Goal: Task Accomplishment & Management: Complete application form

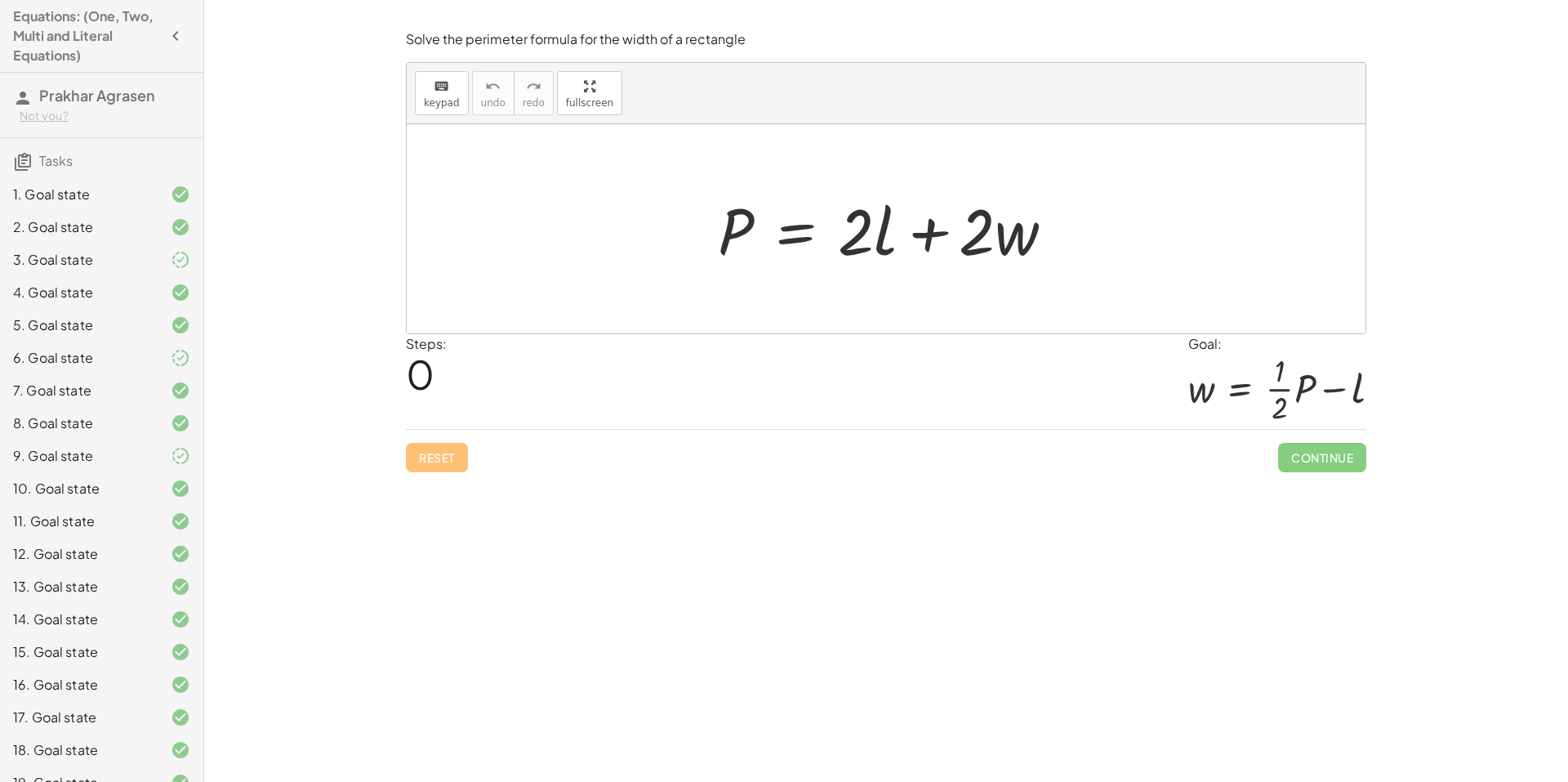
scroll to position [252, 0]
click at [60, 37] on h4 "Equations: (One, Two, Multi and Literal Equations)" at bounding box center [86, 36] width 148 height 59
click at [168, 37] on icon "button" at bounding box center [176, 36] width 20 height 20
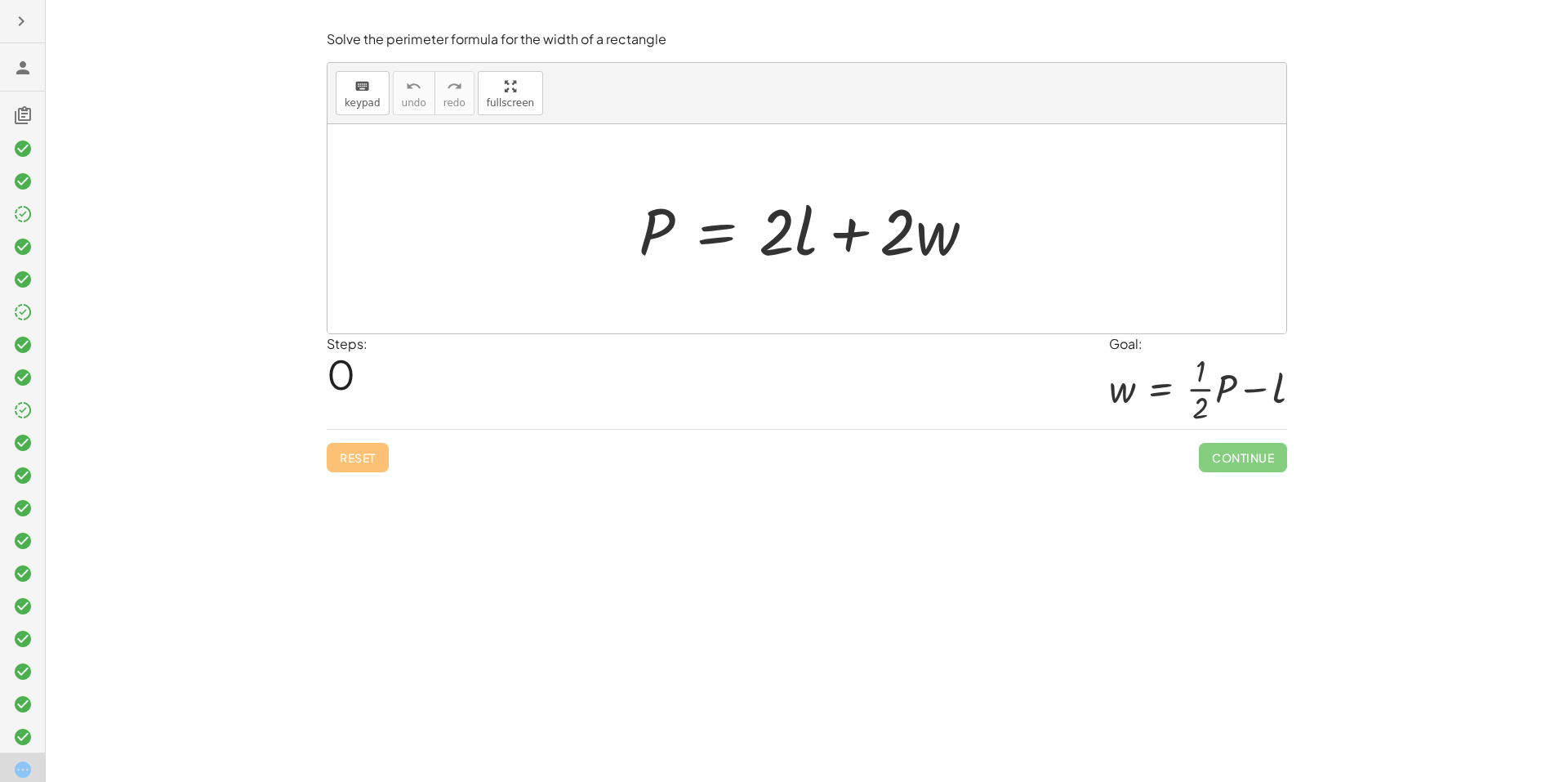
click at [16, 12] on icon "button" at bounding box center [22, 22] width 20 height 20
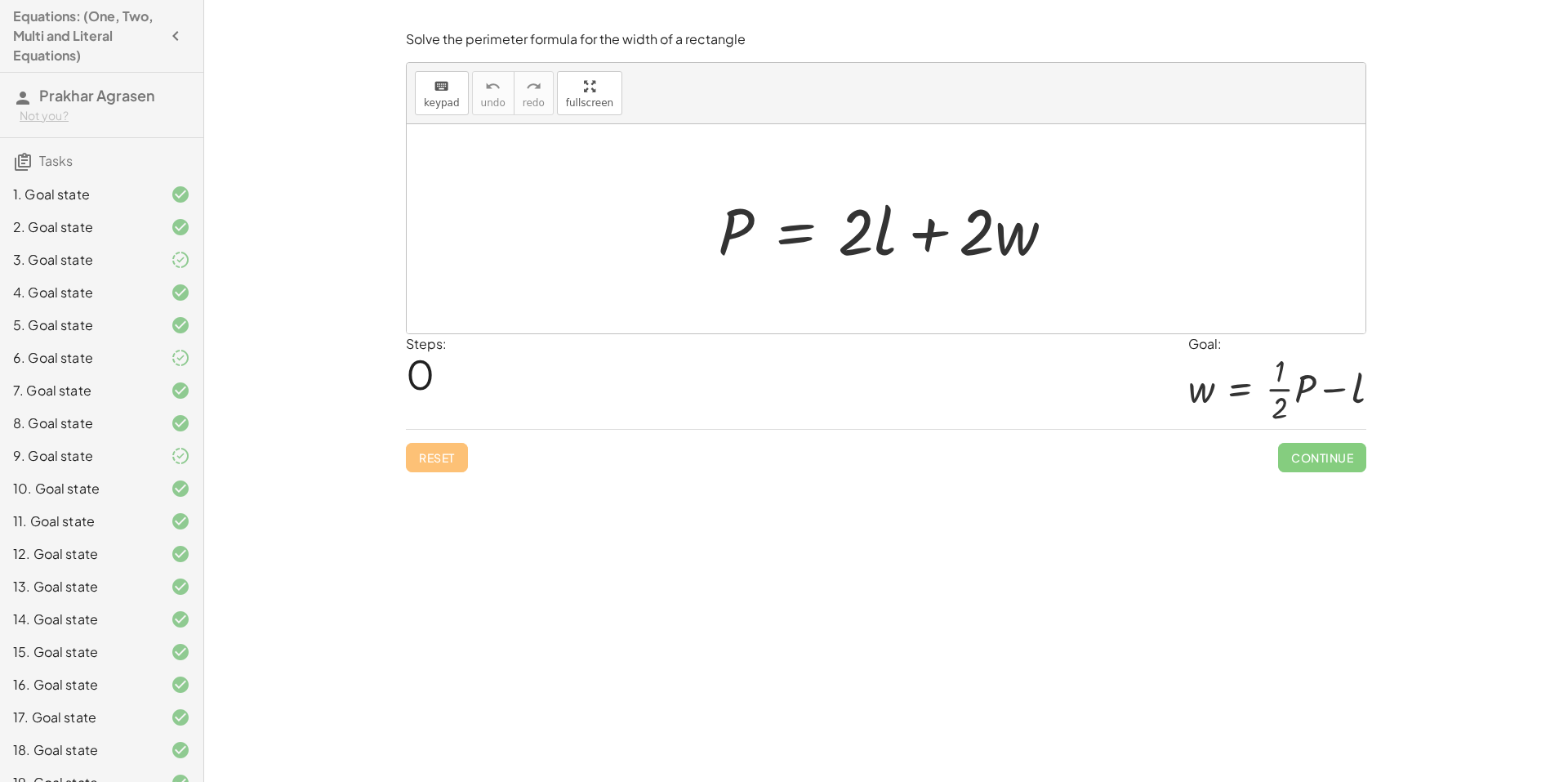
click at [48, 98] on span "[PERSON_NAME]" at bounding box center [96, 94] width 116 height 19
click at [25, 98] on icon at bounding box center [23, 98] width 20 height 20
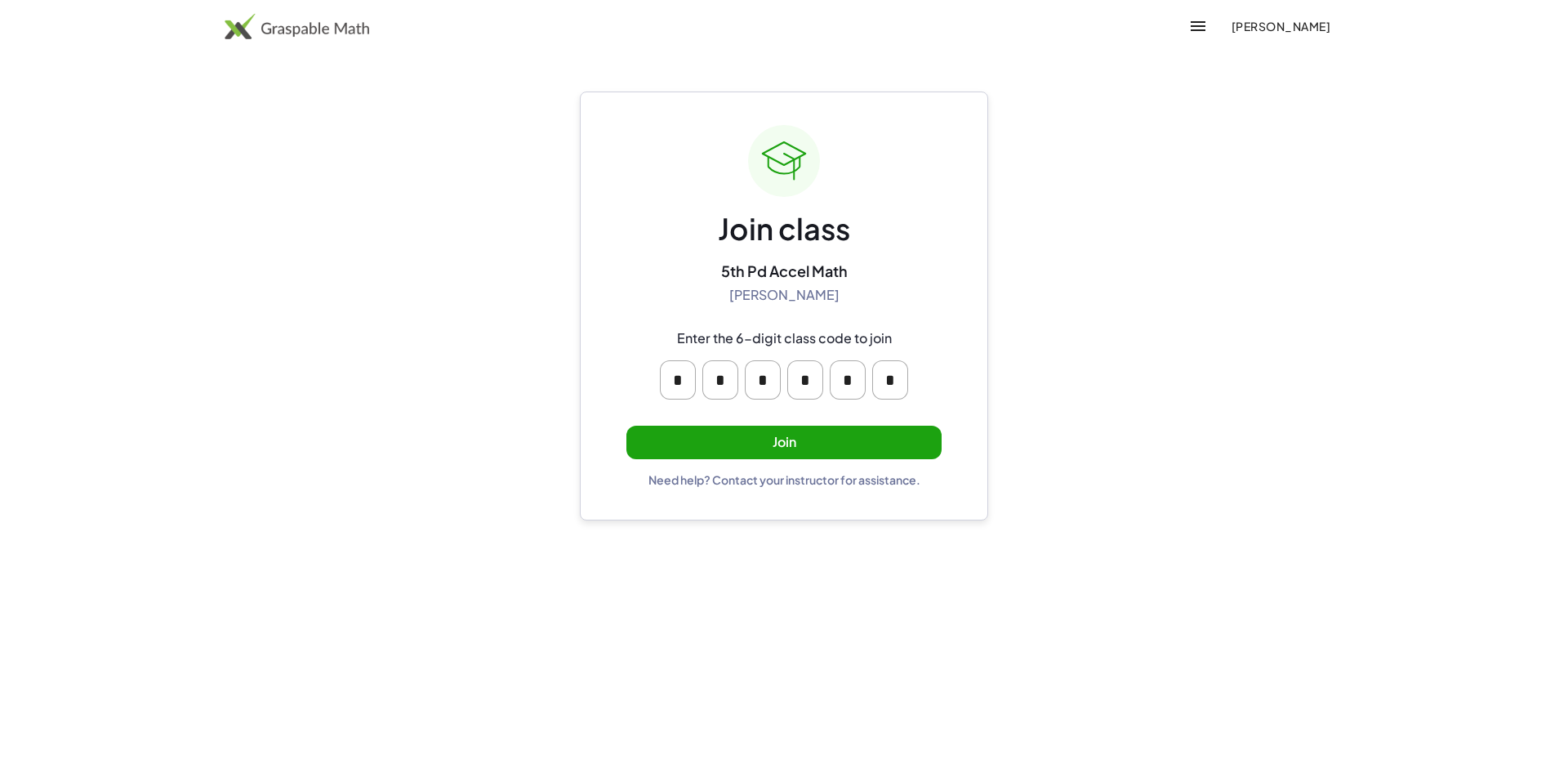
drag, startPoint x: 807, startPoint y: 424, endPoint x: 796, endPoint y: 438, distance: 17.8
click at [806, 424] on div "Join class 5th Pd Accel Math [PERSON_NAME] Enter the 6-digit class code to join…" at bounding box center [784, 306] width 315 height 362
click at [778, 440] on button "Join" at bounding box center [784, 442] width 315 height 34
